Goal: Find specific page/section: Find specific page/section

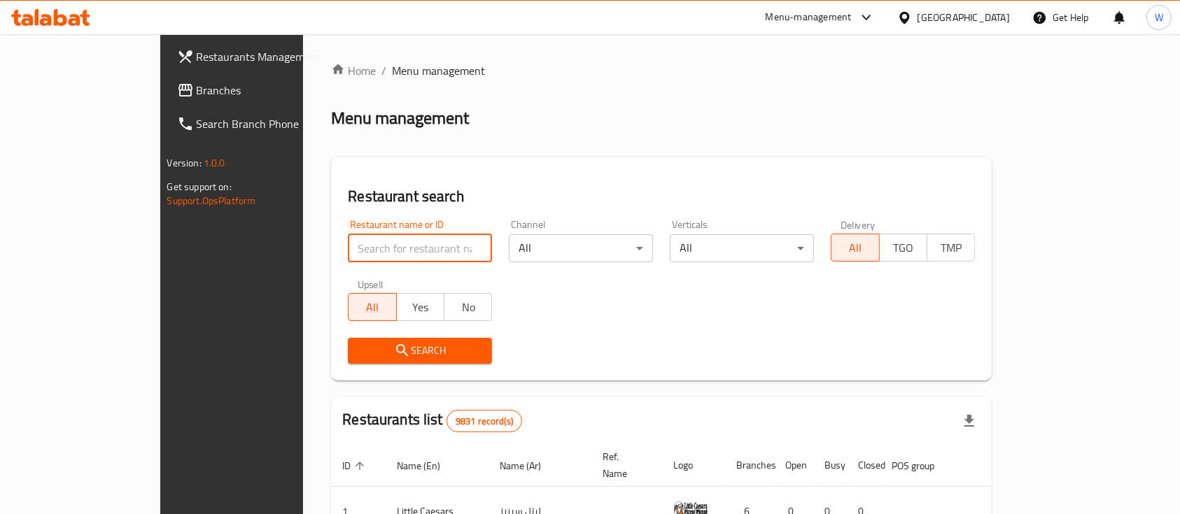
click at [351, 242] on input "search" at bounding box center [420, 248] width 144 height 28
type input "eat more"
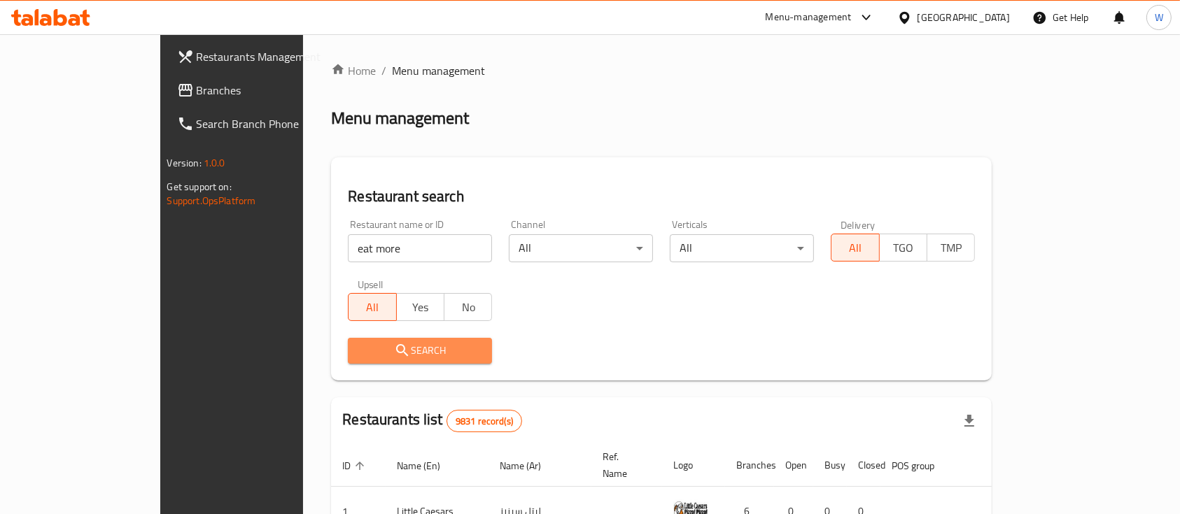
click at [367, 349] on span "Search" at bounding box center [420, 350] width 122 height 17
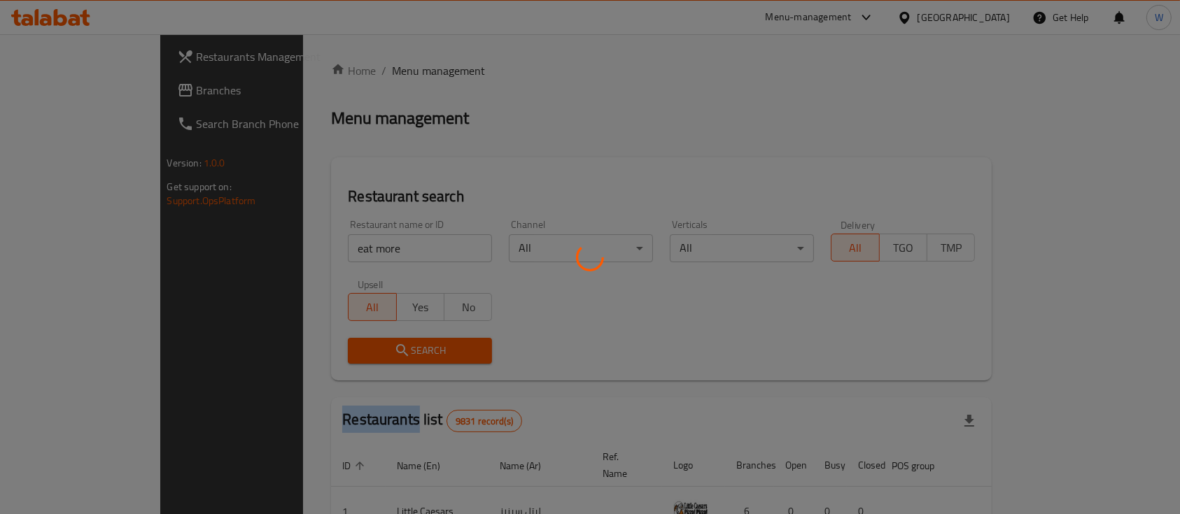
drag, startPoint x: 367, startPoint y: 348, endPoint x: 360, endPoint y: 351, distance: 8.0
click at [365, 348] on div at bounding box center [590, 257] width 1180 height 514
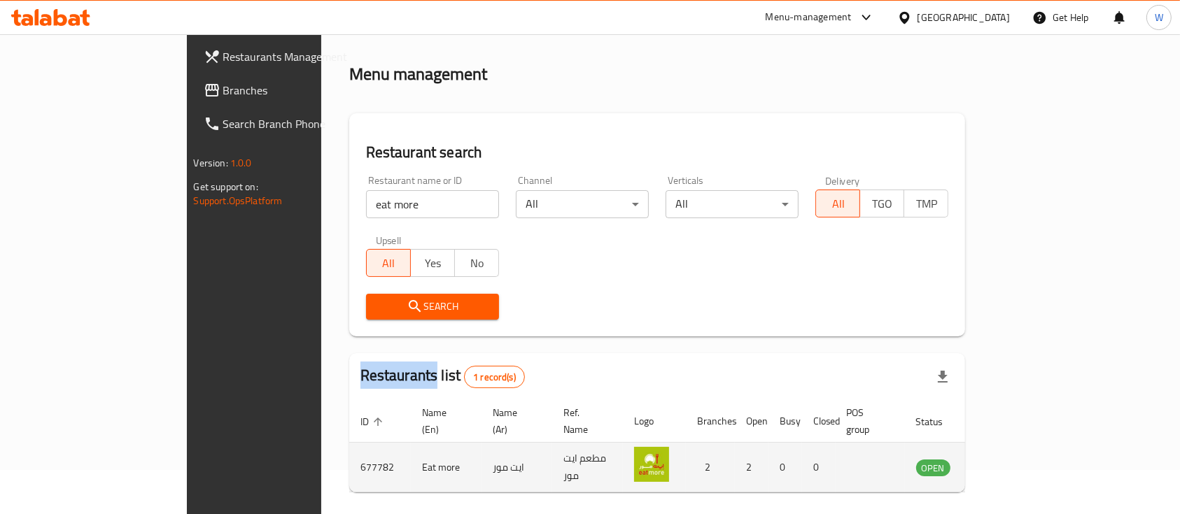
scroll to position [82, 0]
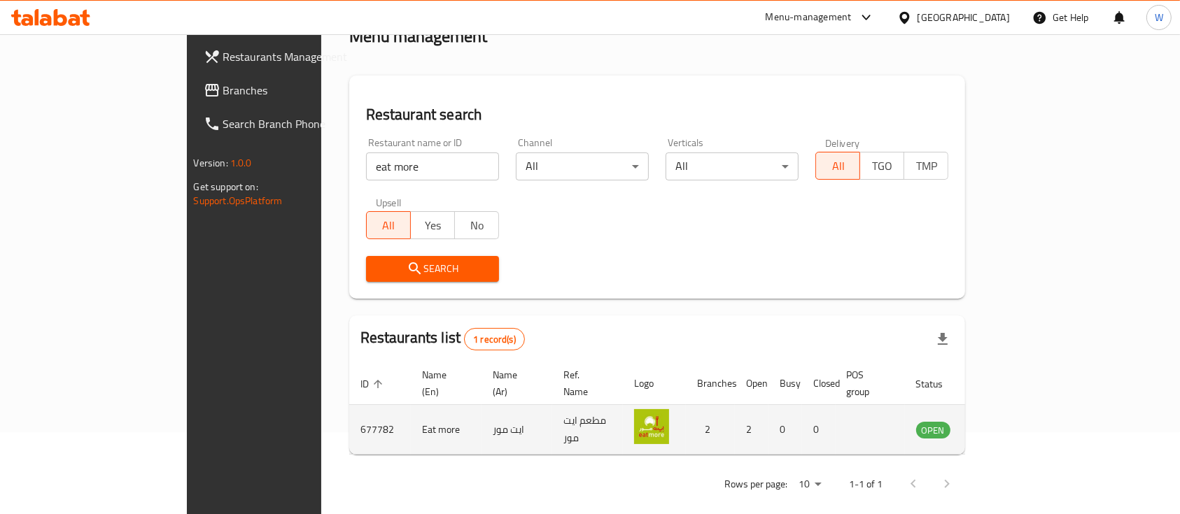
click at [349, 408] on td "677782" at bounding box center [380, 430] width 62 height 50
click at [349, 410] on td "677782" at bounding box center [380, 430] width 62 height 50
click at [349, 411] on td "677782" at bounding box center [380, 430] width 62 height 50
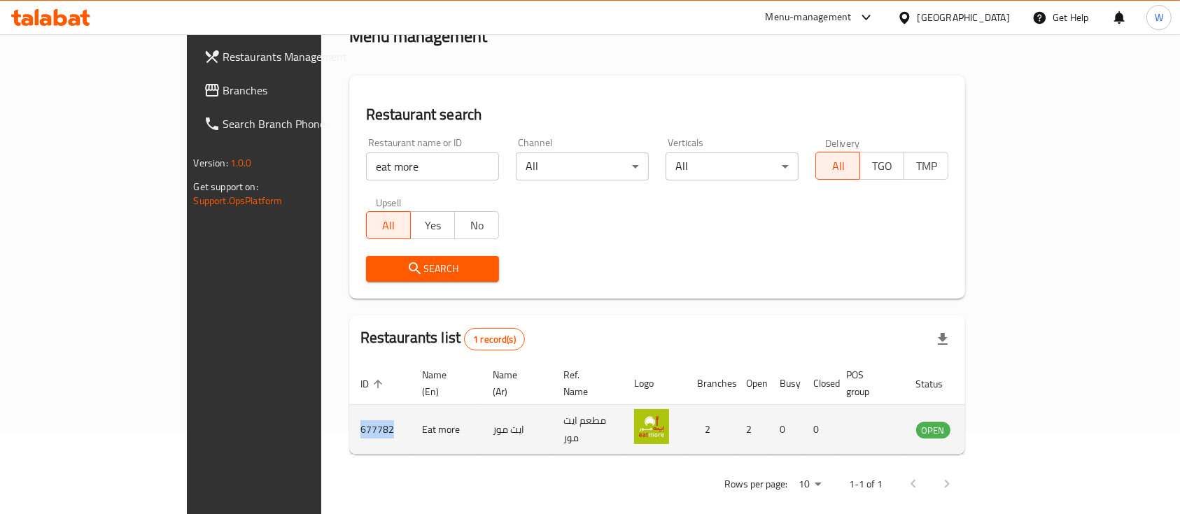
copy td "677782"
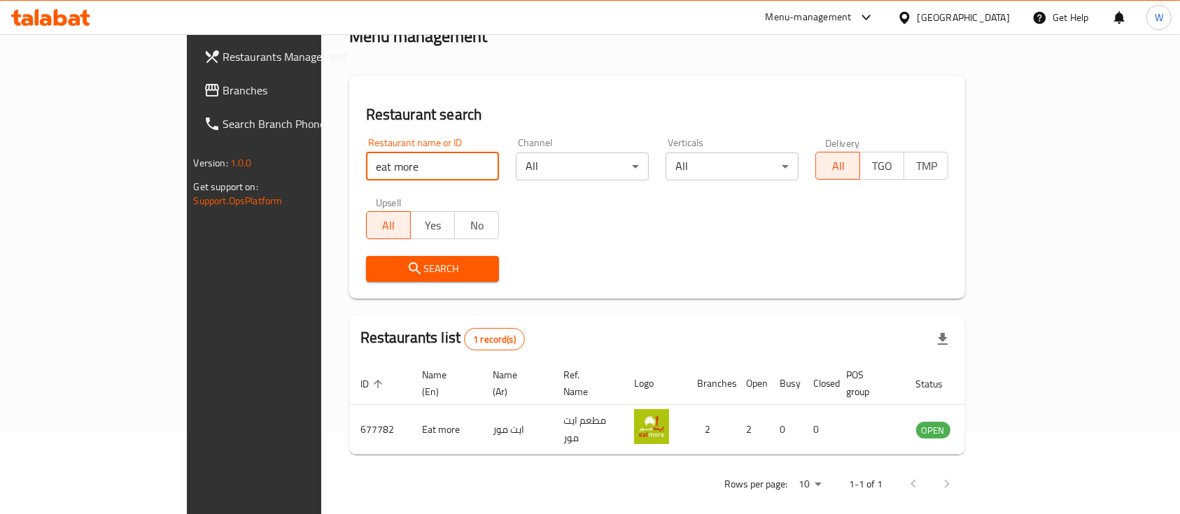
drag, startPoint x: 397, startPoint y: 166, endPoint x: 409, endPoint y: 164, distance: 12.7
click at [399, 165] on input "eat more" at bounding box center [432, 167] width 133 height 28
click at [438, 167] on input "eat more" at bounding box center [432, 167] width 133 height 28
drag, startPoint x: 414, startPoint y: 163, endPoint x: 409, endPoint y: 172, distance: 10.7
click at [413, 166] on input "search" at bounding box center [432, 167] width 133 height 28
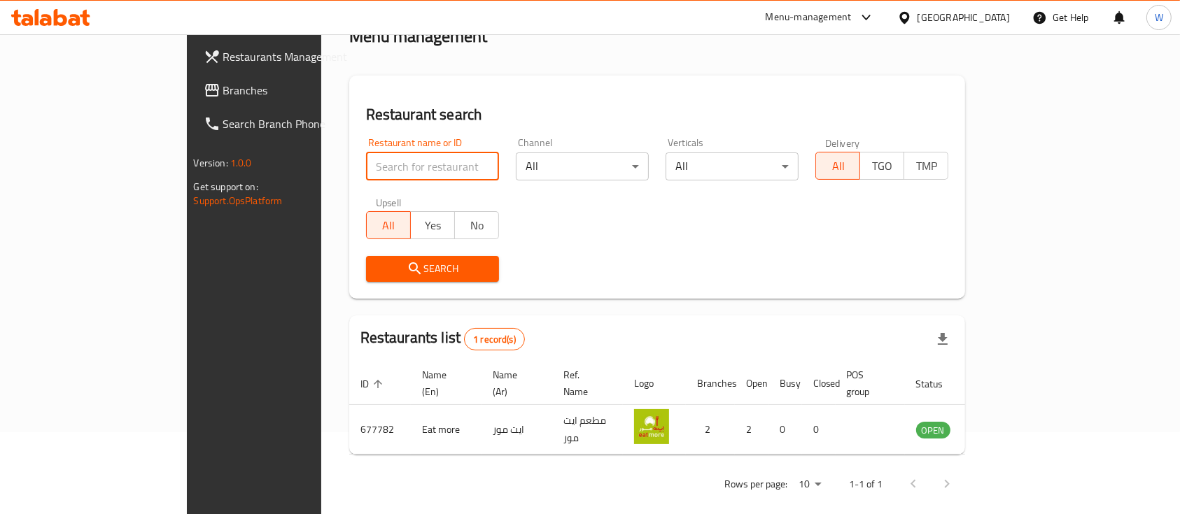
click at [366, 176] on input "search" at bounding box center [432, 167] width 133 height 28
type input "the daily loaf"
click button "Search" at bounding box center [432, 269] width 133 height 26
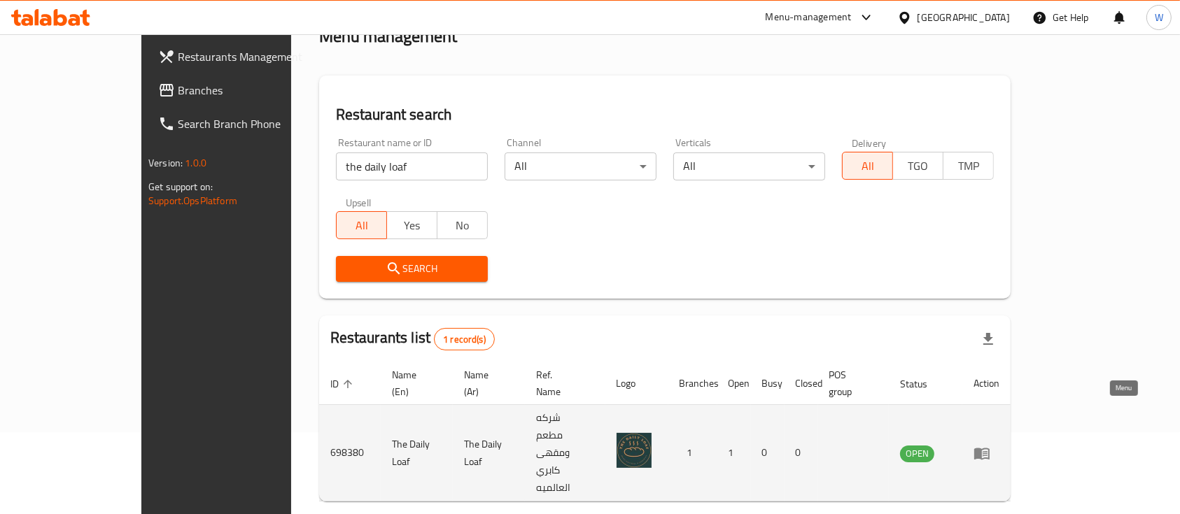
click at [989, 448] on icon "enhanced table" at bounding box center [981, 454] width 15 height 12
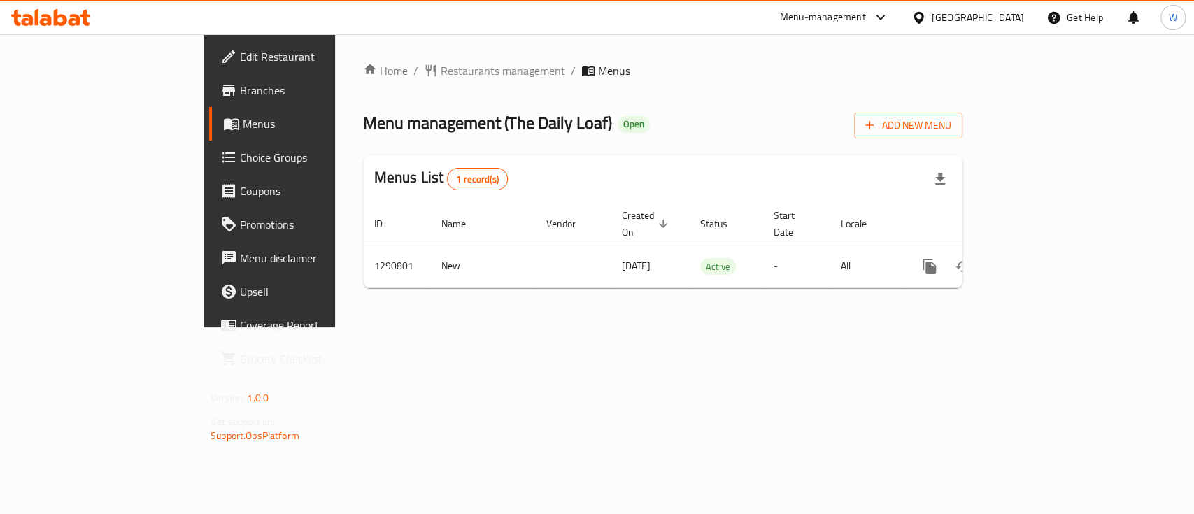
click at [243, 118] on span "Menus" at bounding box center [317, 123] width 149 height 17
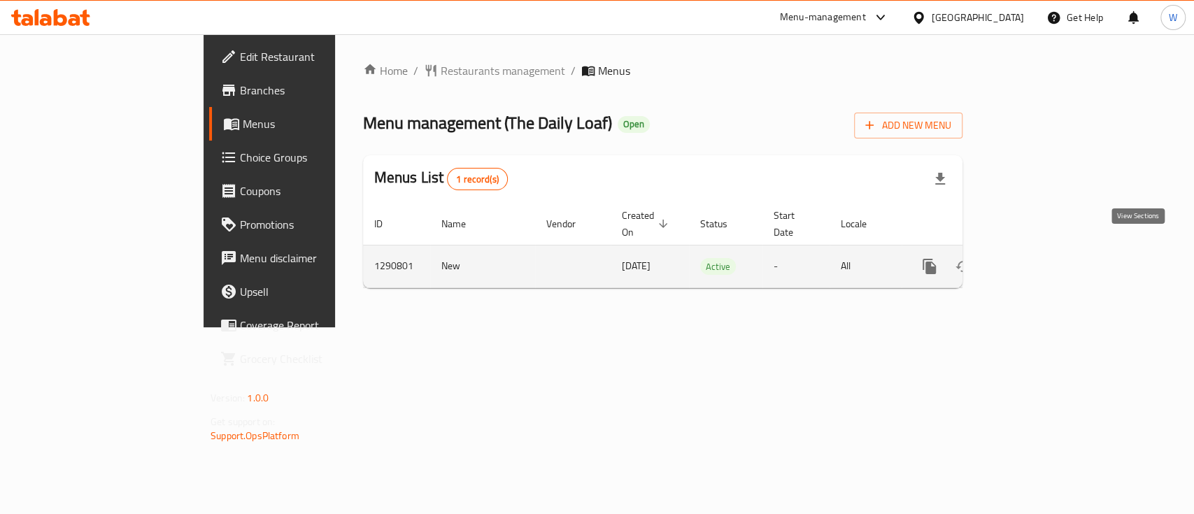
click at [1047, 250] on link "enhanced table" at bounding box center [1031, 267] width 34 height 34
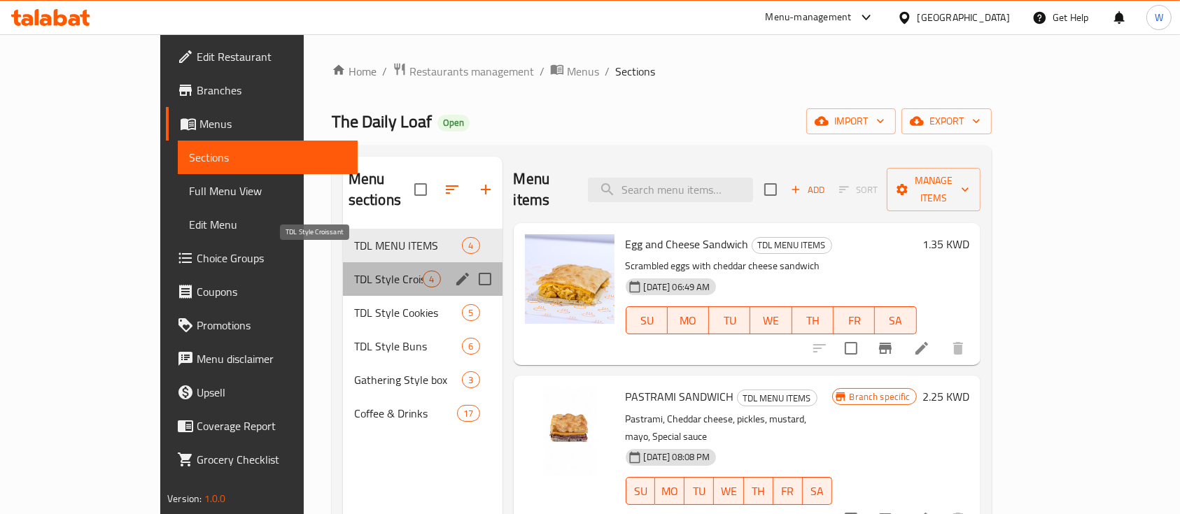
click at [354, 271] on span "TDL Style Croissant" at bounding box center [388, 279] width 69 height 17
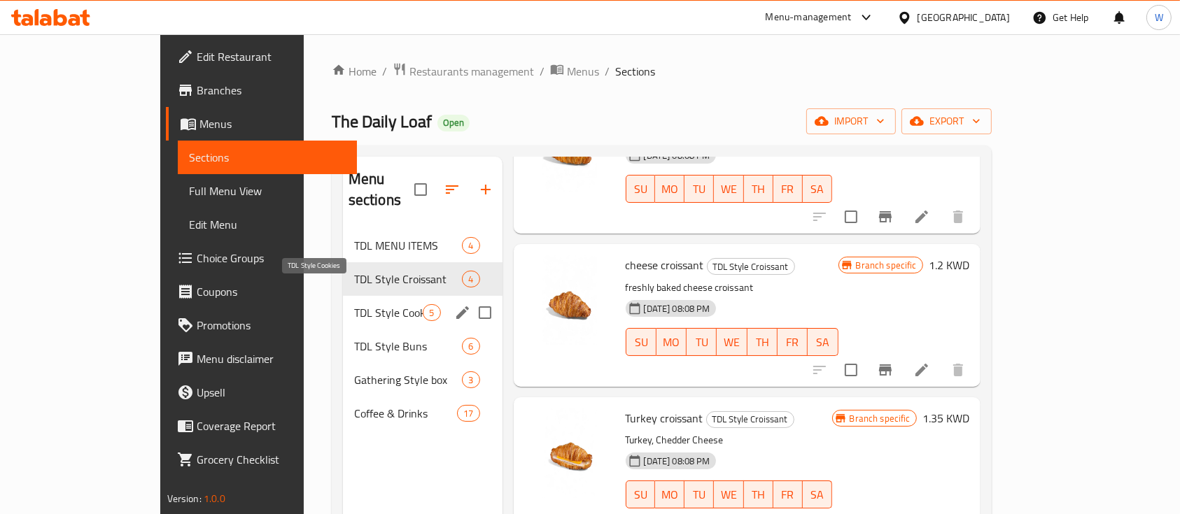
click at [354, 304] on span "TDL Style Cookies" at bounding box center [388, 312] width 69 height 17
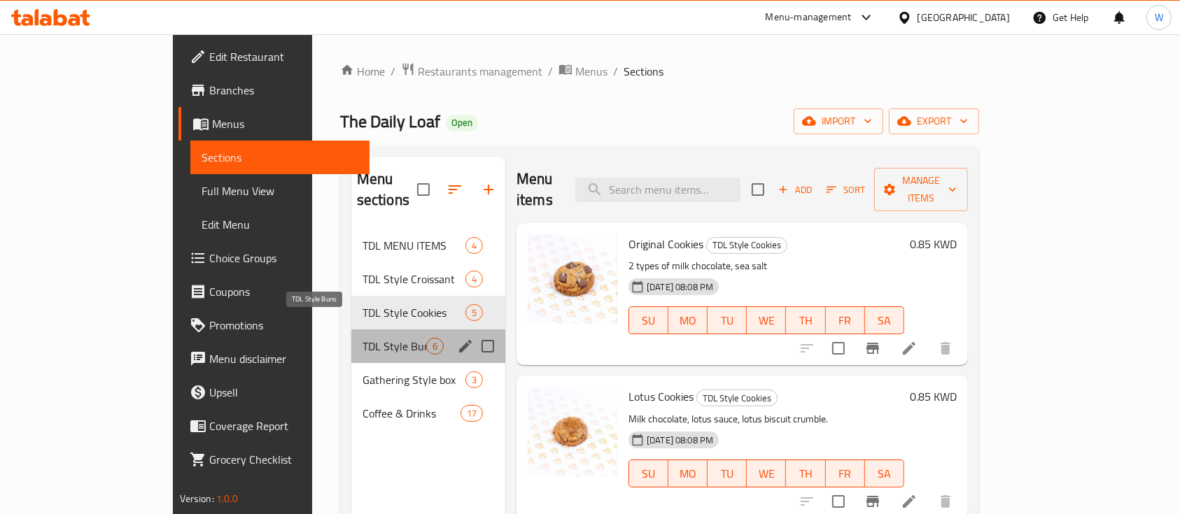
click at [362, 338] on span "TDL Style Buns" at bounding box center [394, 346] width 64 height 17
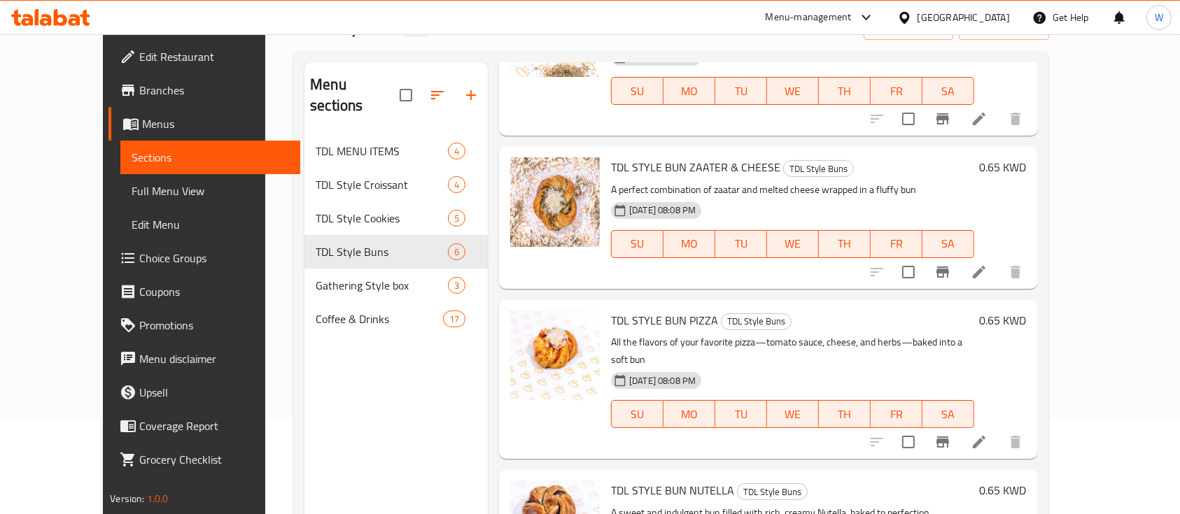
scroll to position [186, 0]
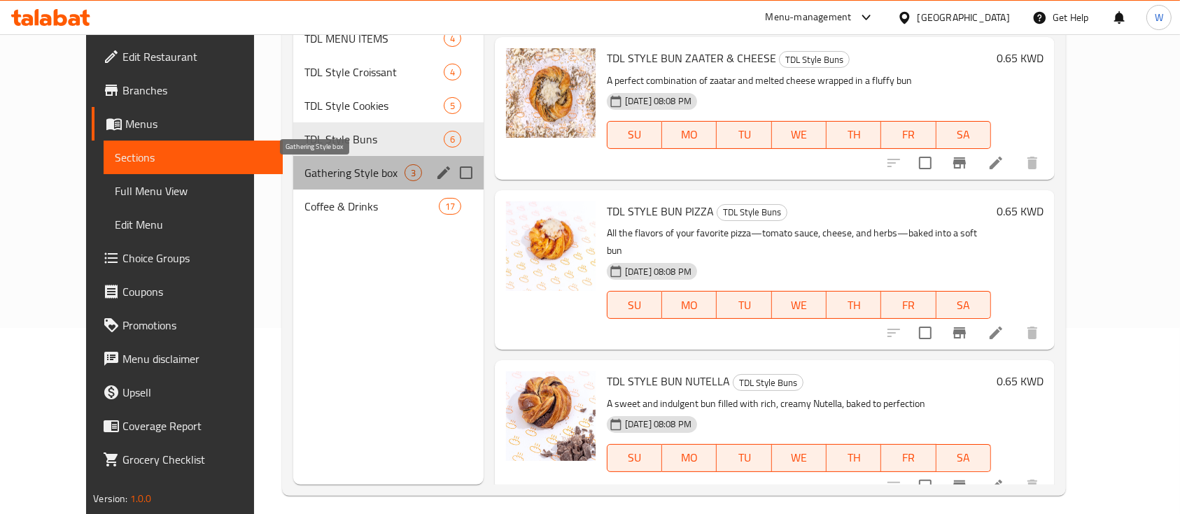
click at [304, 178] on span "Gathering Style box" at bounding box center [354, 172] width 100 height 17
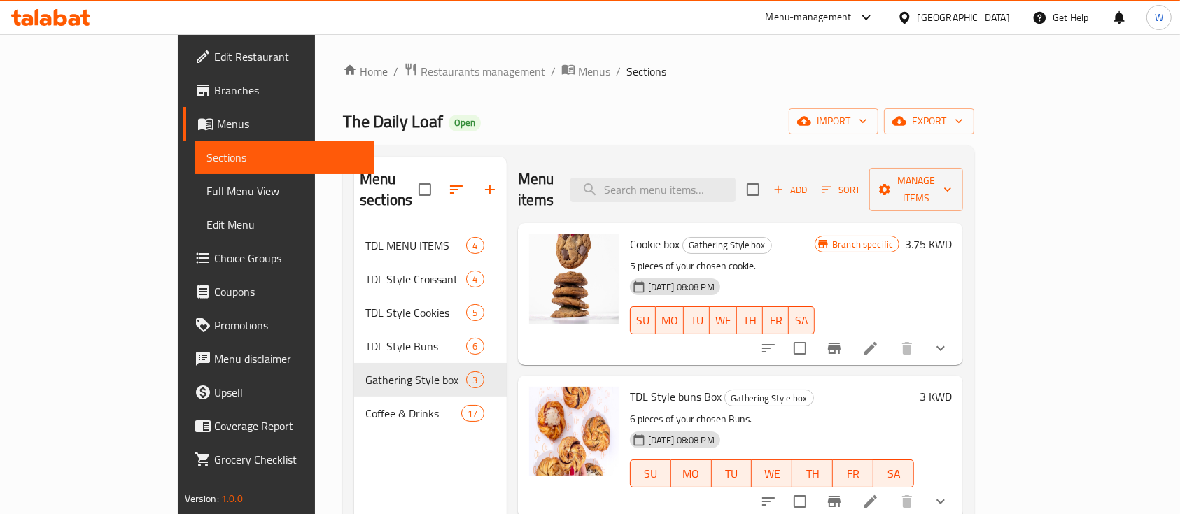
click at [214, 56] on span "Edit Restaurant" at bounding box center [289, 56] width 150 height 17
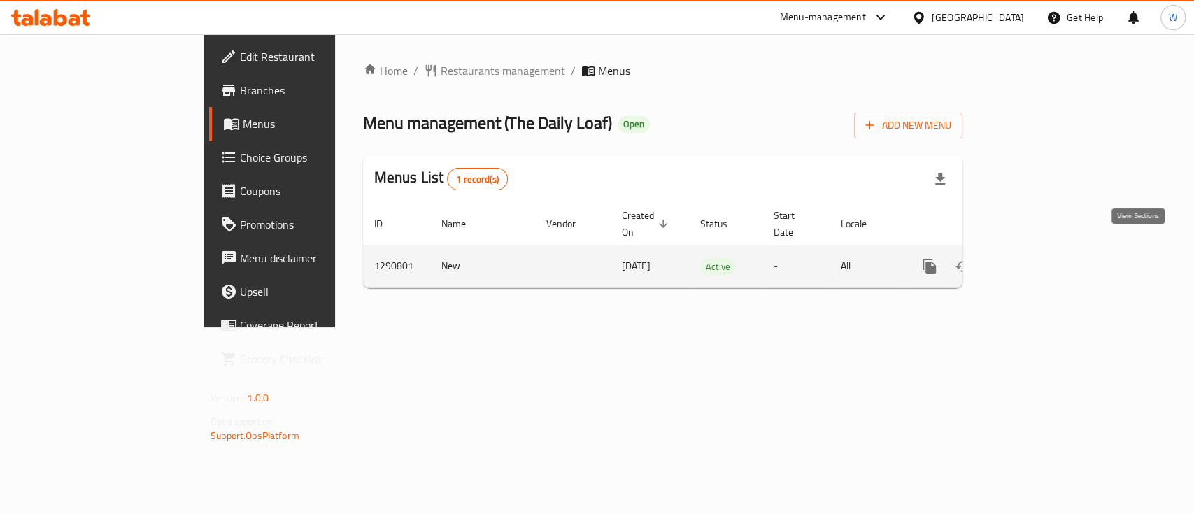
click at [1039, 258] on icon "enhanced table" at bounding box center [1030, 266] width 17 height 17
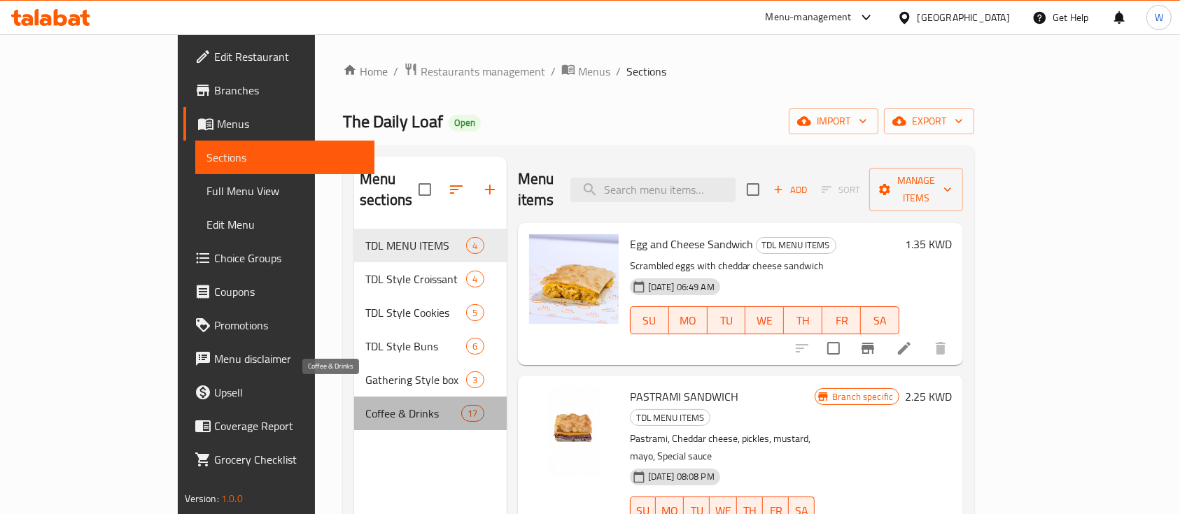
click at [365, 405] on span "Coffee & Drinks" at bounding box center [413, 413] width 96 height 17
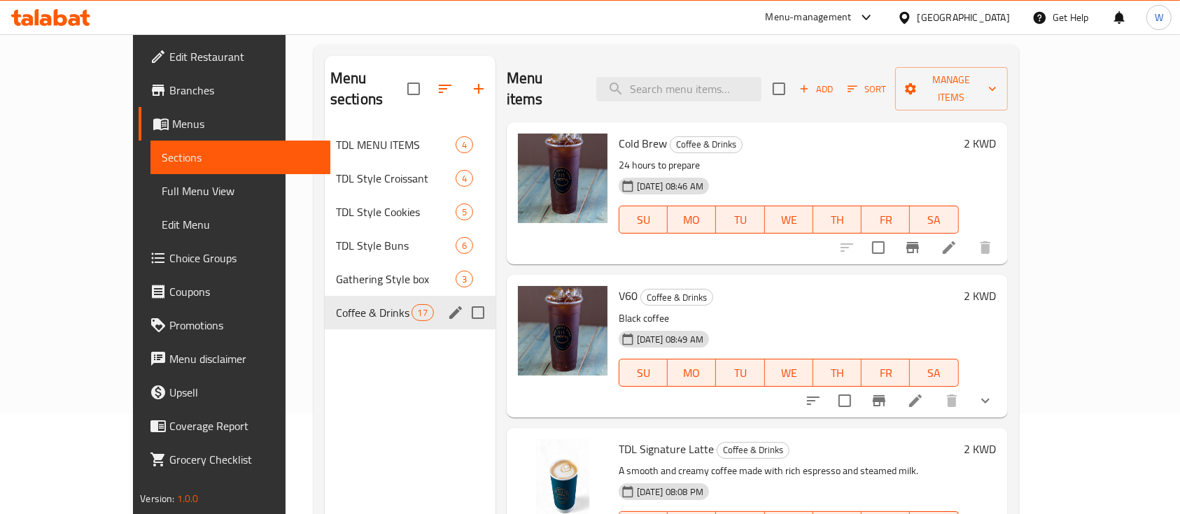
scroll to position [9, 0]
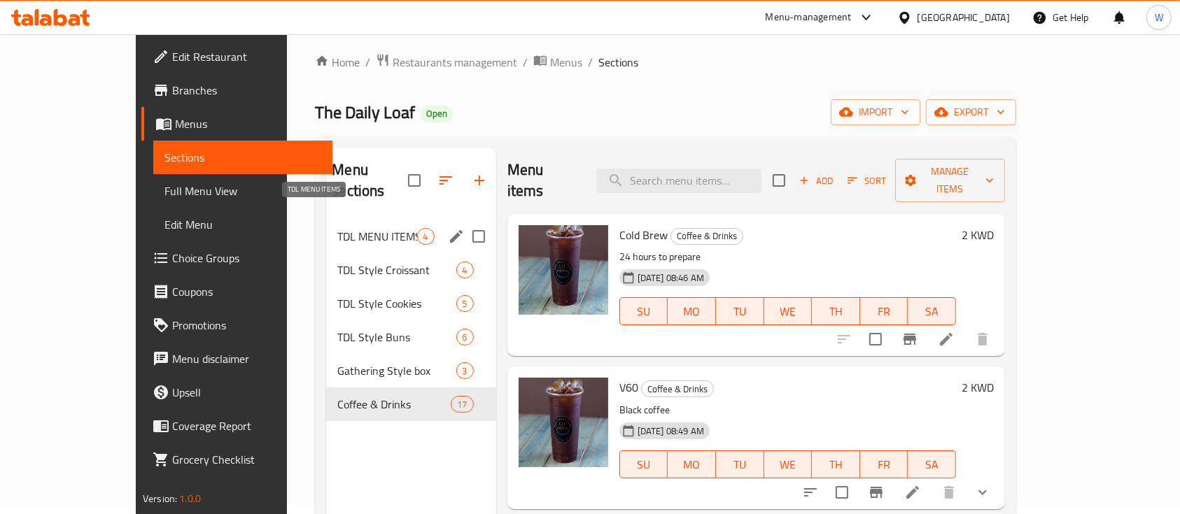
click at [337, 228] on span "TDL MENU ITEMS" at bounding box center [376, 236] width 79 height 17
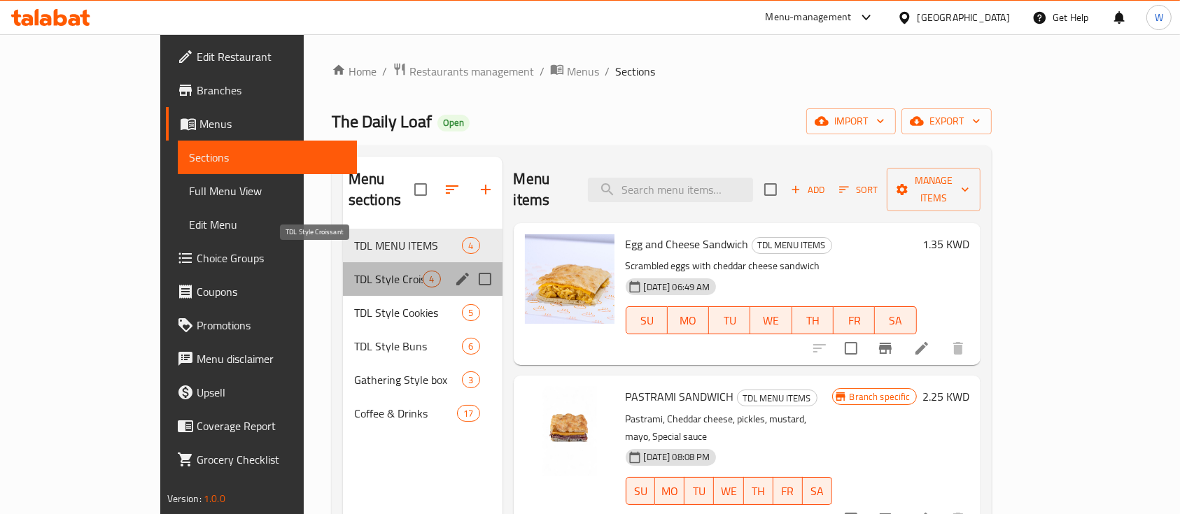
click at [354, 271] on span "TDL Style Croissant" at bounding box center [388, 279] width 69 height 17
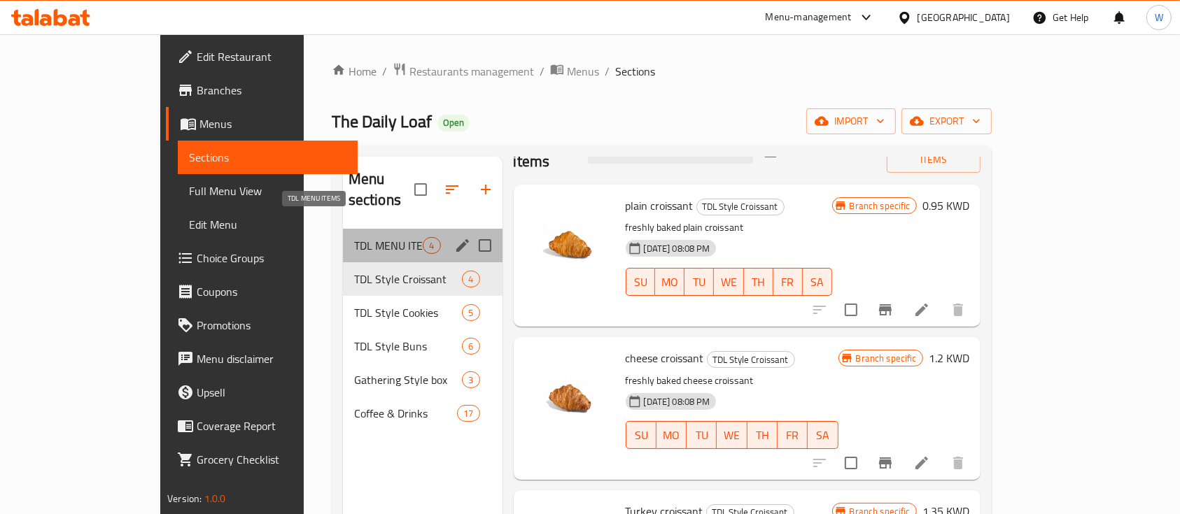
click at [354, 237] on span "TDL MENU ITEMS" at bounding box center [388, 245] width 69 height 17
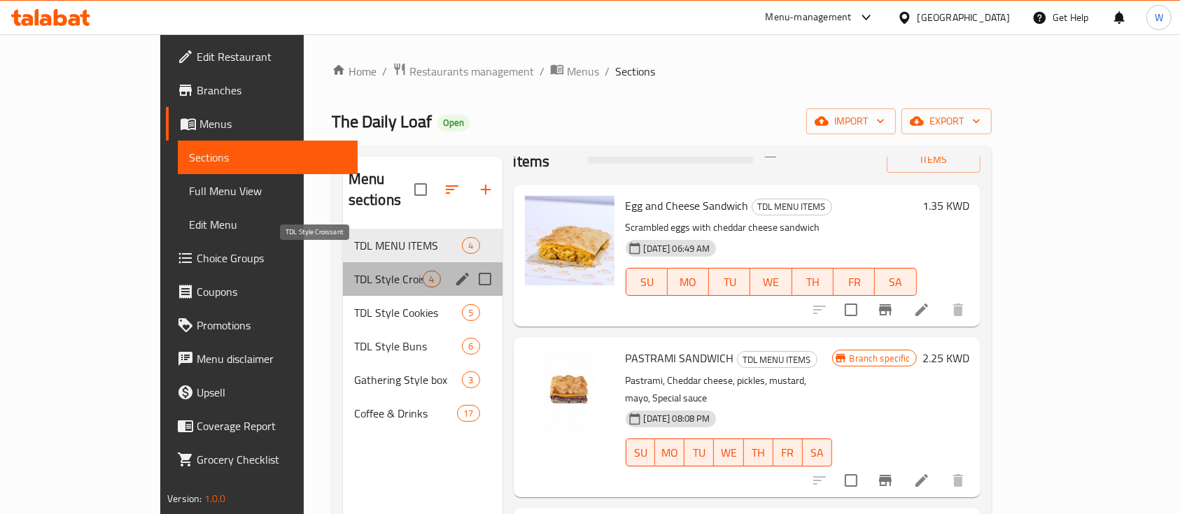
click at [354, 271] on span "TDL Style Croissant" at bounding box center [388, 279] width 69 height 17
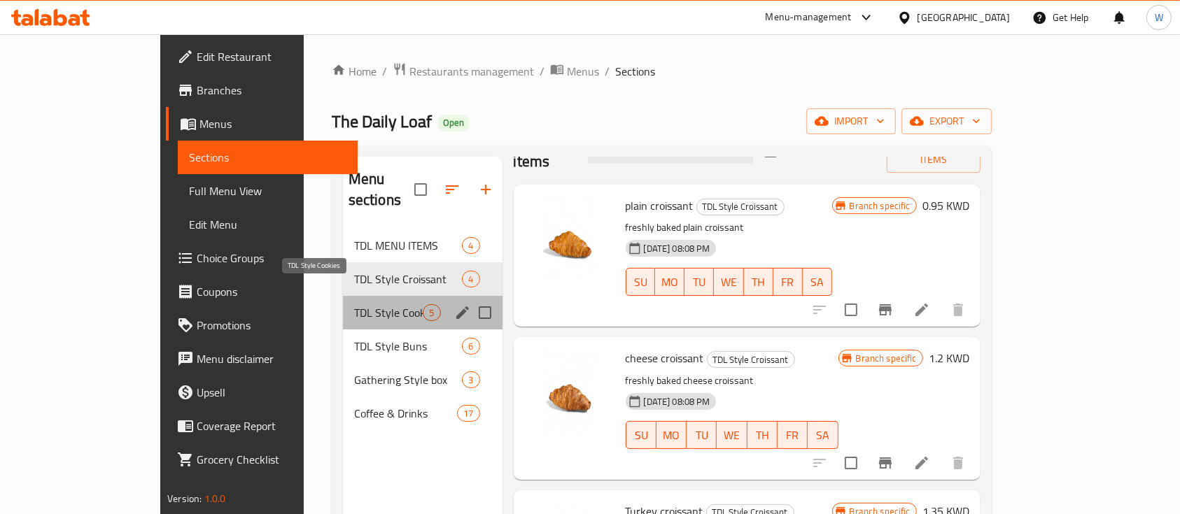
click at [354, 304] on span "TDL Style Cookies" at bounding box center [388, 312] width 69 height 17
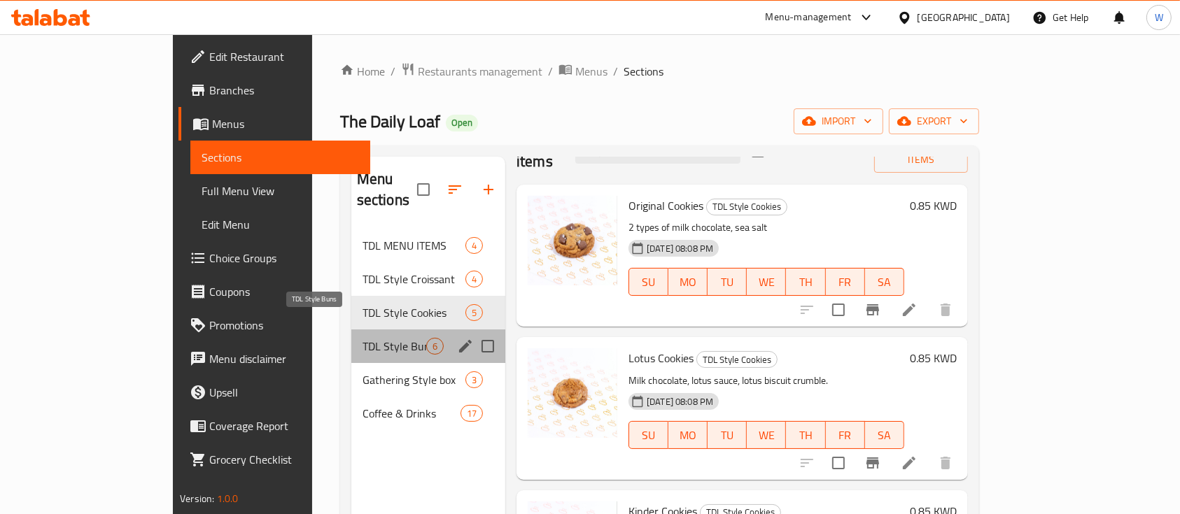
click at [362, 338] on span "TDL Style Buns" at bounding box center [394, 346] width 64 height 17
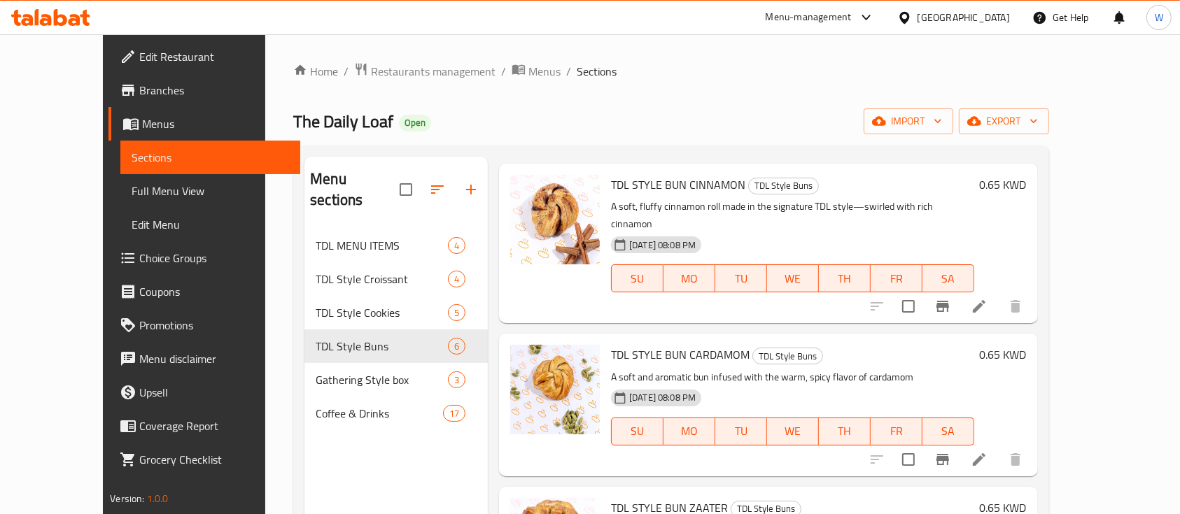
click at [353, 456] on div "Menu sections TDL MENU ITEMS 4 TDL Style Croissant 4 TDL Style Cookies 5 TDL St…" at bounding box center [395, 414] width 183 height 514
click at [371, 63] on span "Restaurants management" at bounding box center [433, 71] width 125 height 17
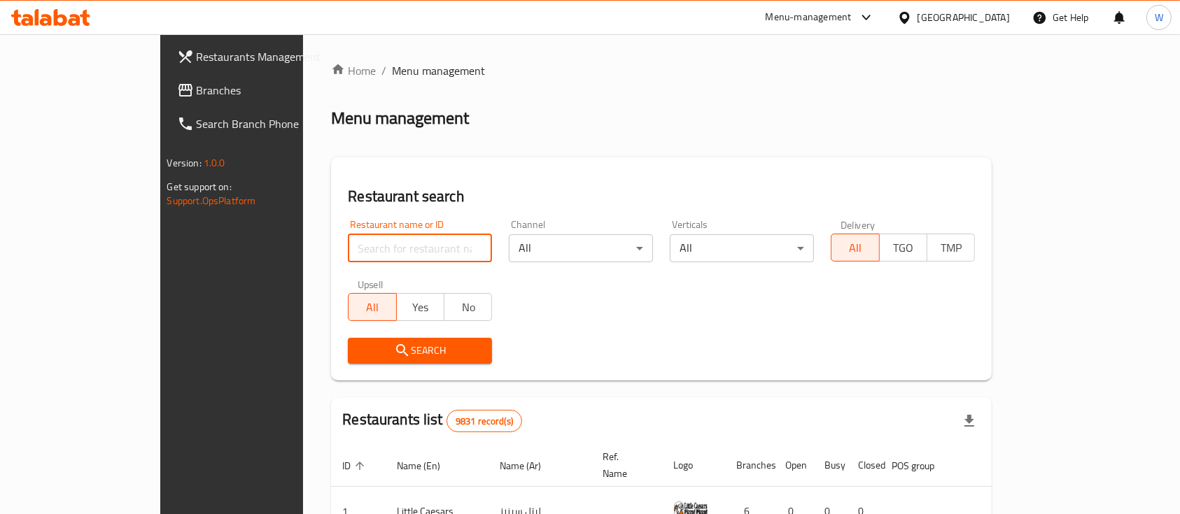
drag, startPoint x: 387, startPoint y: 243, endPoint x: 388, endPoint y: 254, distance: 11.2
click at [388, 253] on input "search" at bounding box center [420, 248] width 144 height 28
type input "eat more"
click button "Search" at bounding box center [420, 351] width 144 height 26
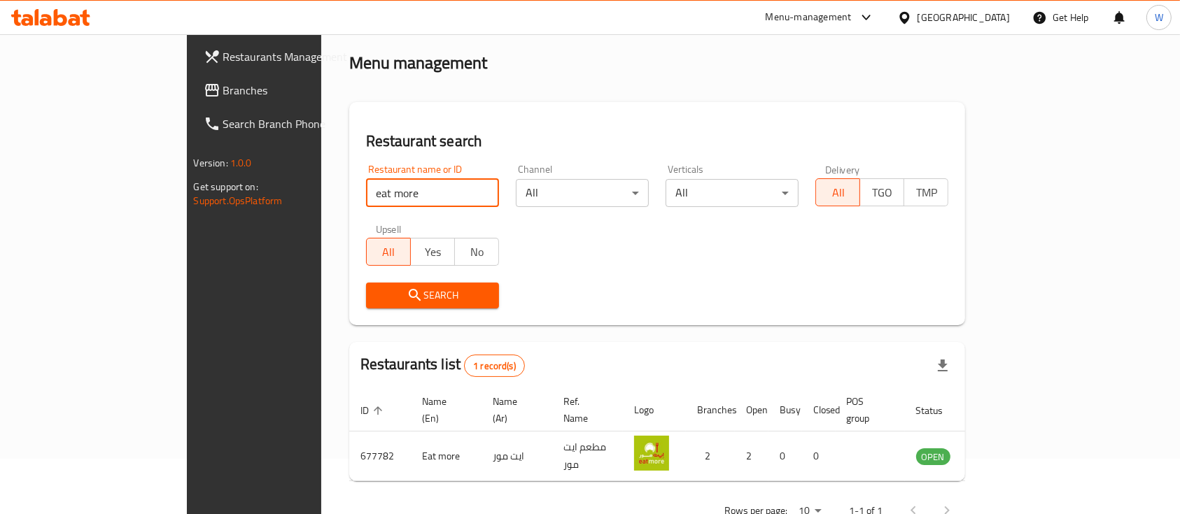
scroll to position [82, 0]
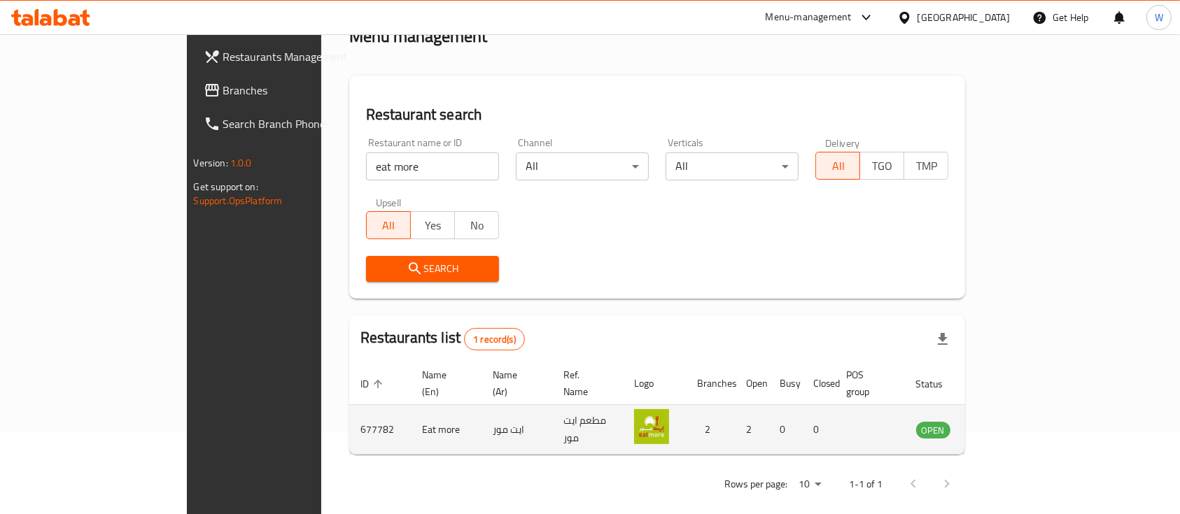
drag, startPoint x: 1104, startPoint y: 397, endPoint x: 1104, endPoint y: 406, distance: 9.8
click at [1026, 406] on td "enhanced table" at bounding box center [1002, 430] width 48 height 50
click at [1005, 425] on icon "enhanced table" at bounding box center [997, 431] width 15 height 12
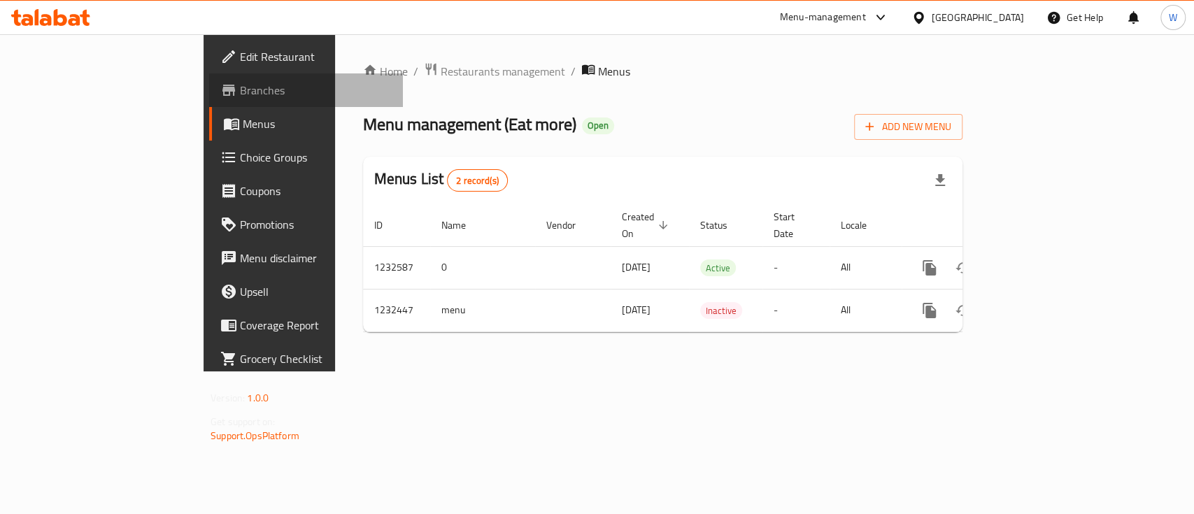
click at [240, 95] on span "Branches" at bounding box center [316, 90] width 152 height 17
